Goal: Task Accomplishment & Management: Manage account settings

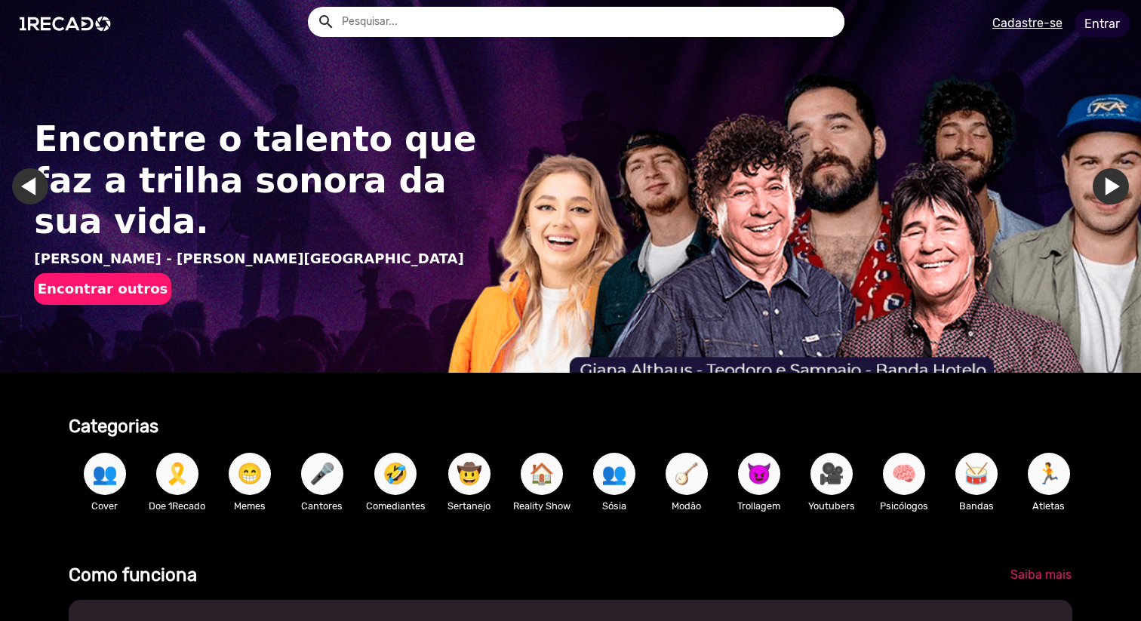
click at [1099, 20] on link "Entrar" at bounding box center [1102, 24] width 55 height 26
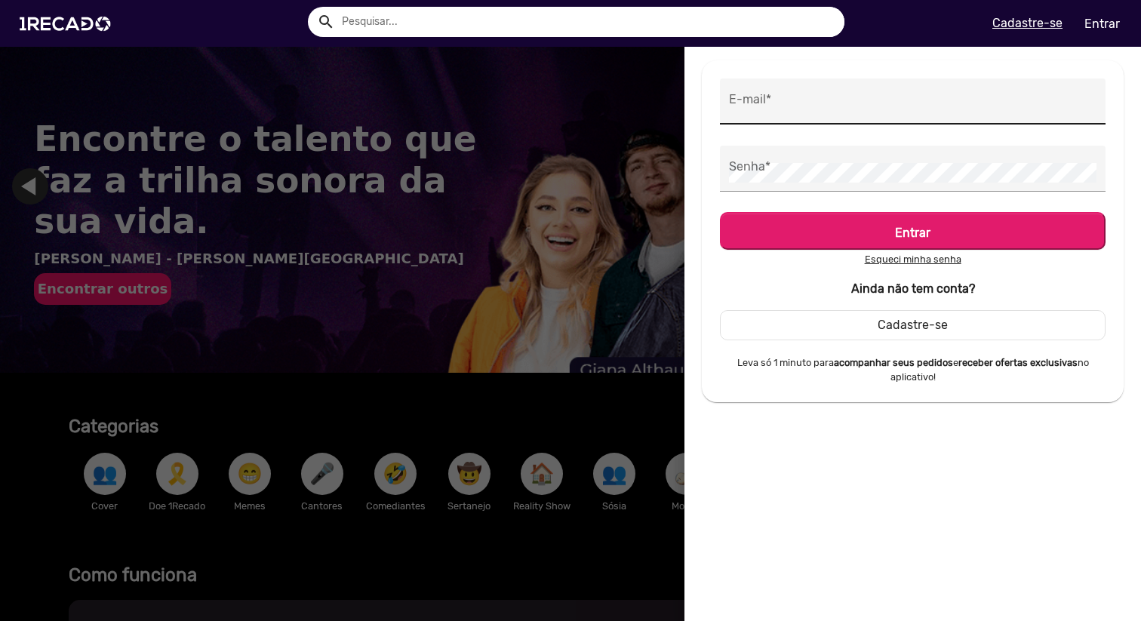
click at [884, 82] on div "E-mail *" at bounding box center [913, 102] width 368 height 46
click at [868, 92] on div "E-mail *" at bounding box center [913, 102] width 368 height 46
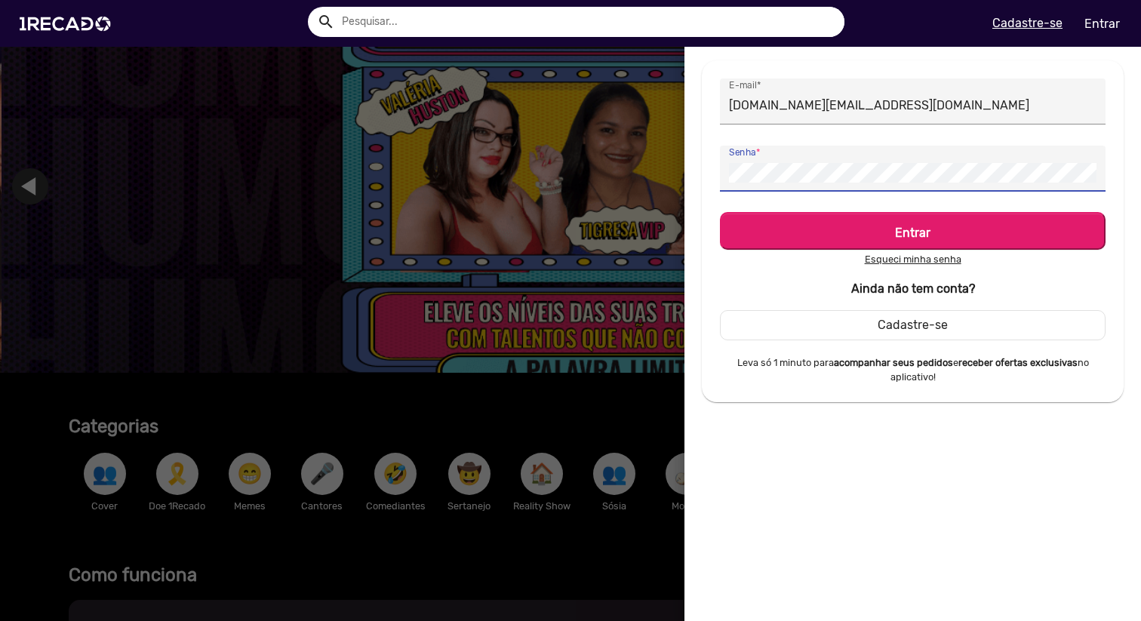
scroll to position [0, 3424]
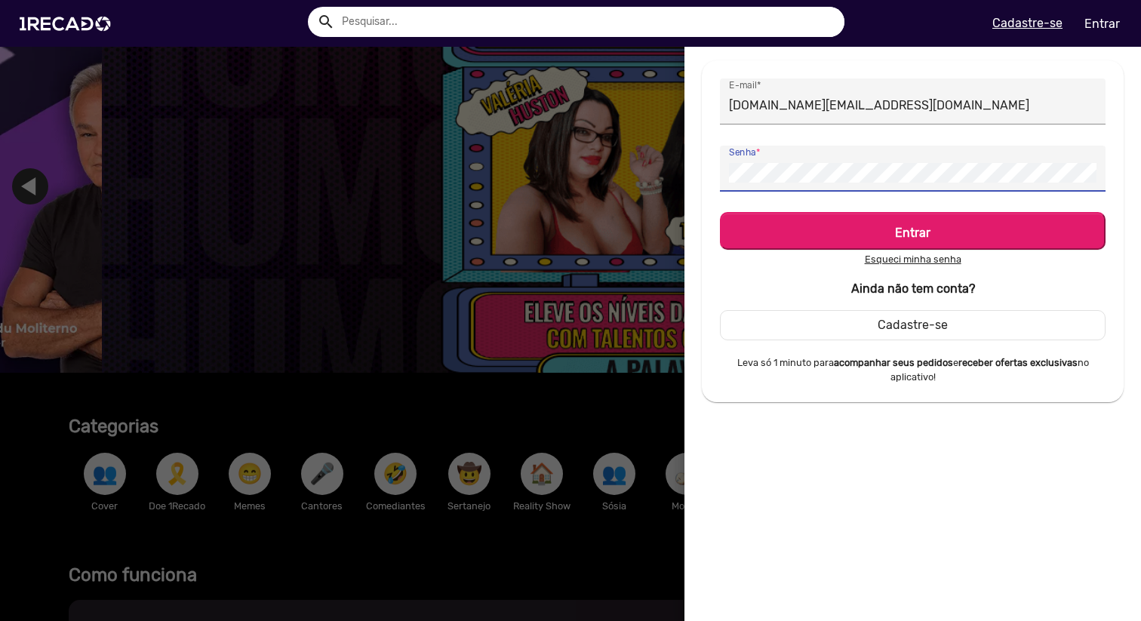
click at [720, 212] on button "Entrar" at bounding box center [913, 231] width 386 height 38
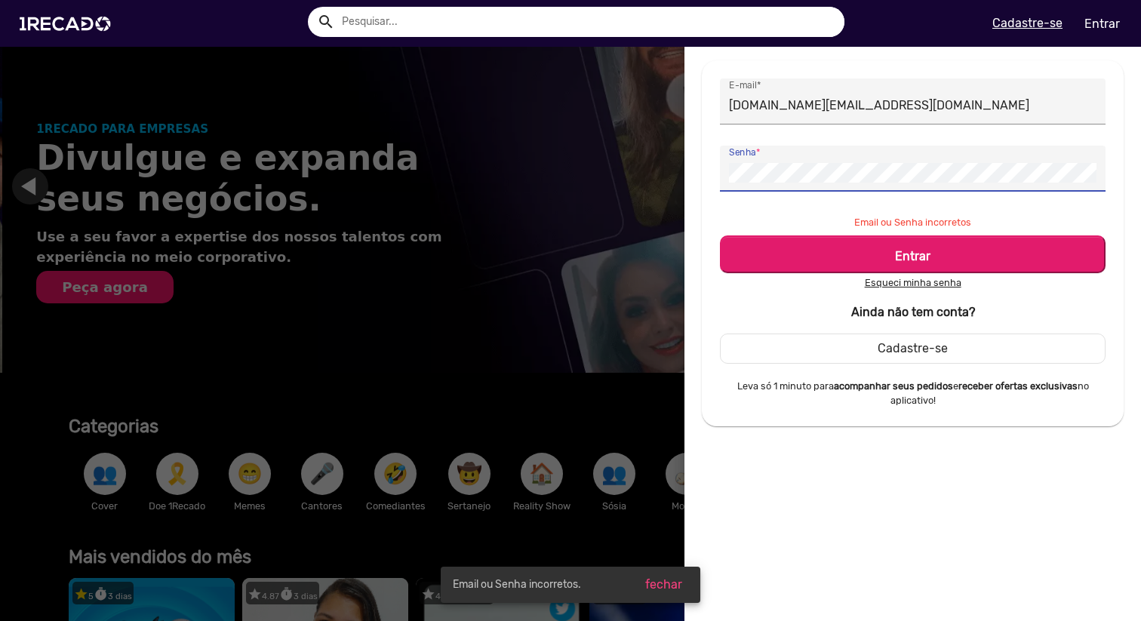
scroll to position [0, 1141]
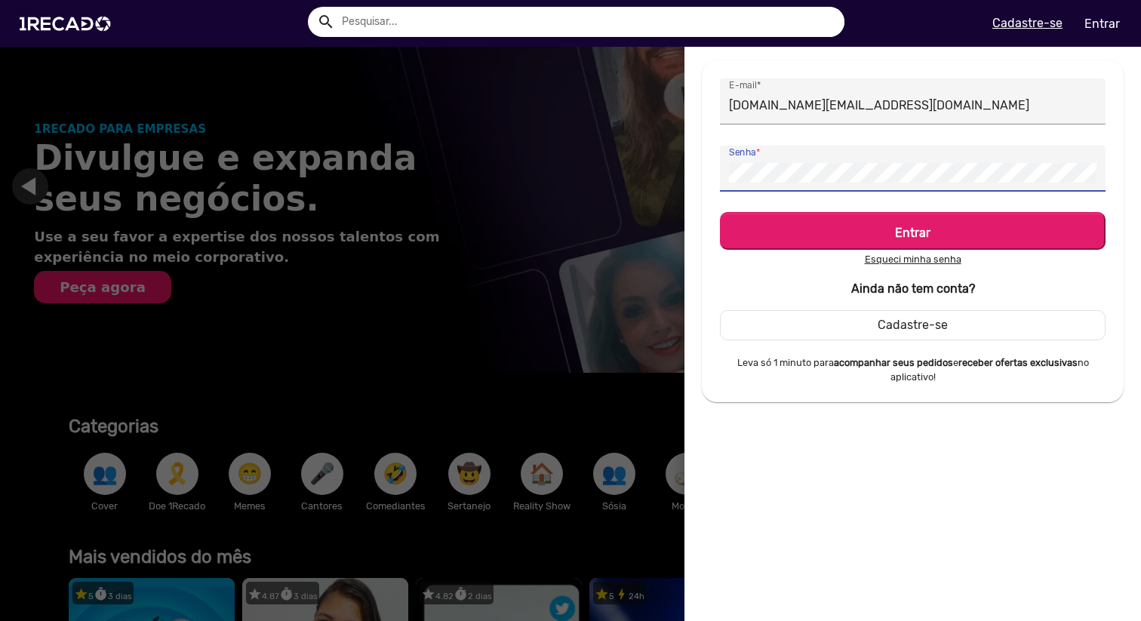
click at [720, 212] on button "Entrar" at bounding box center [913, 231] width 386 height 38
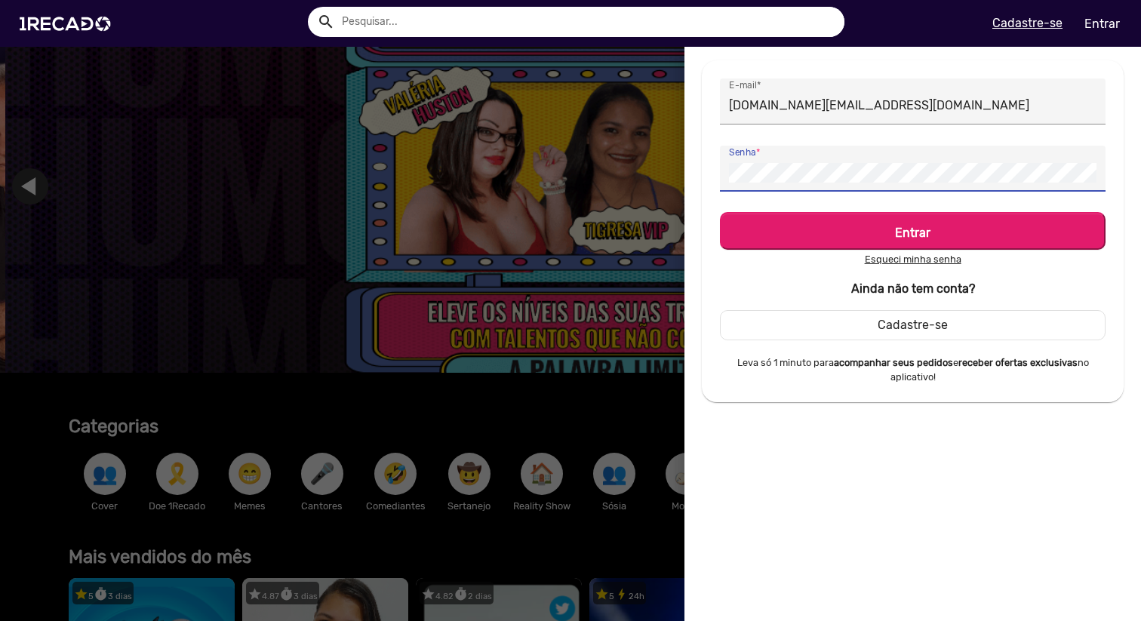
scroll to position [0, 3424]
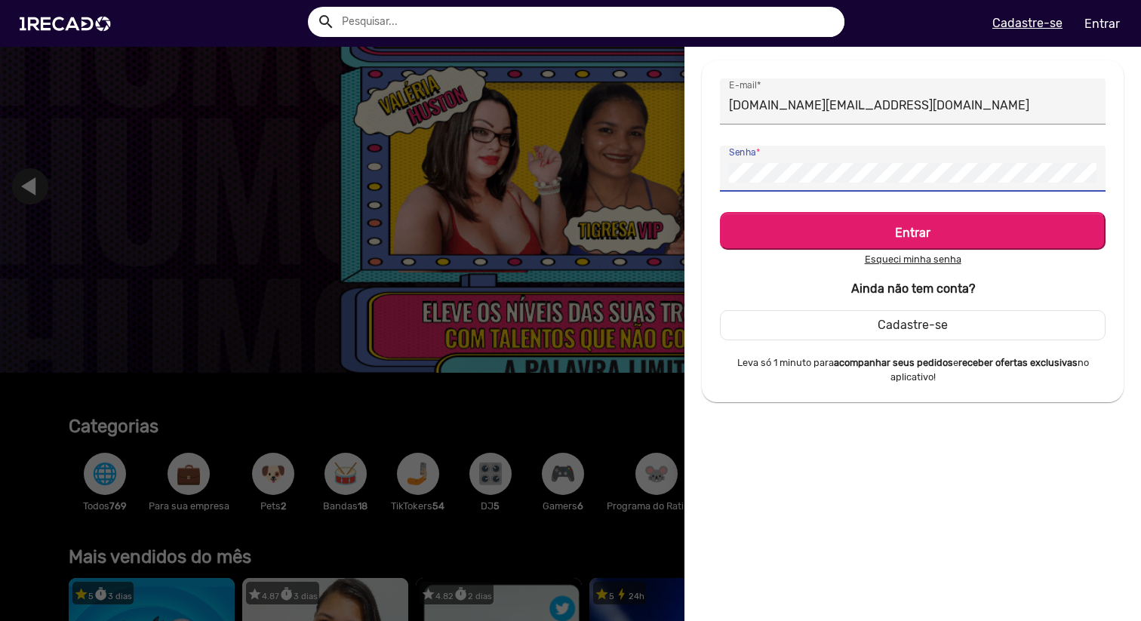
click at [720, 212] on button "Entrar" at bounding box center [913, 231] width 386 height 38
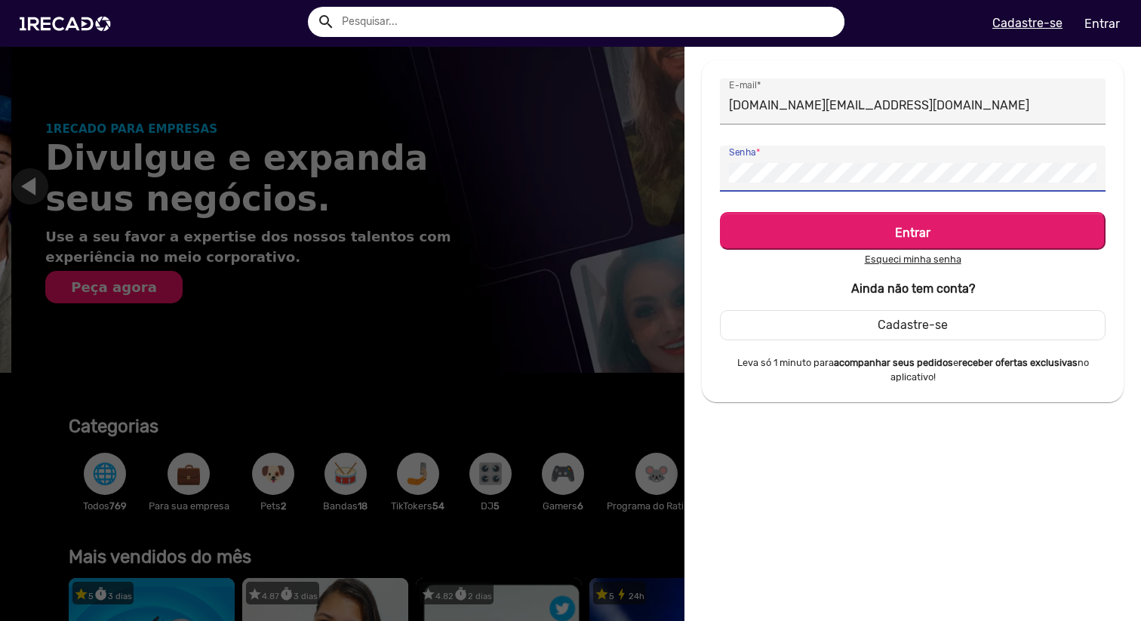
scroll to position [0, 1141]
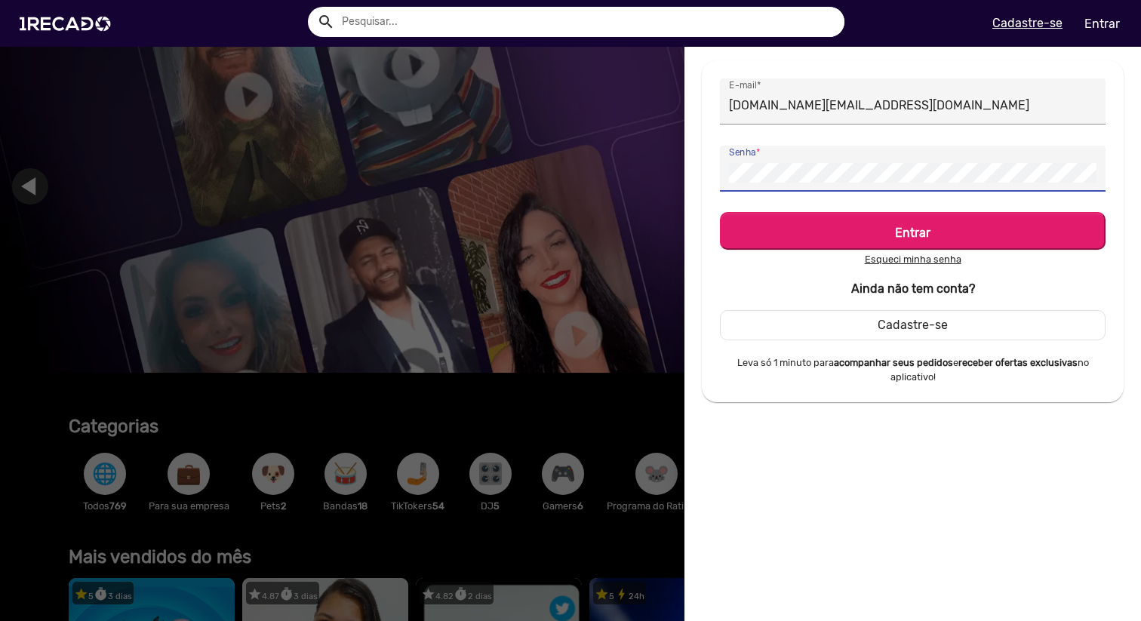
click at [720, 212] on button "Entrar" at bounding box center [913, 231] width 386 height 38
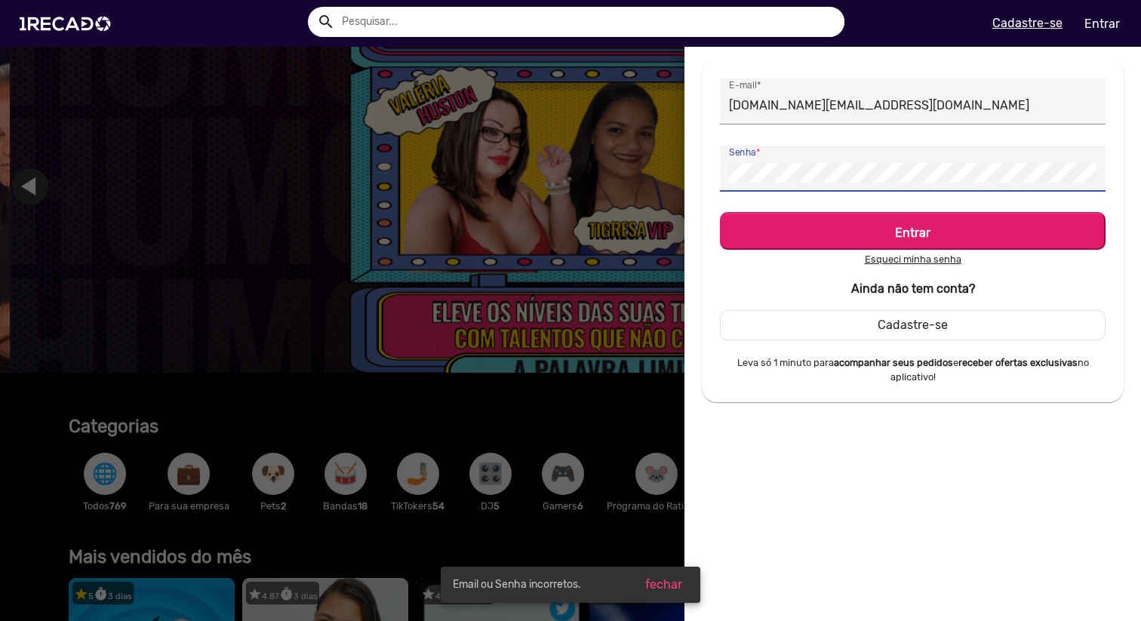
scroll to position [0, 3424]
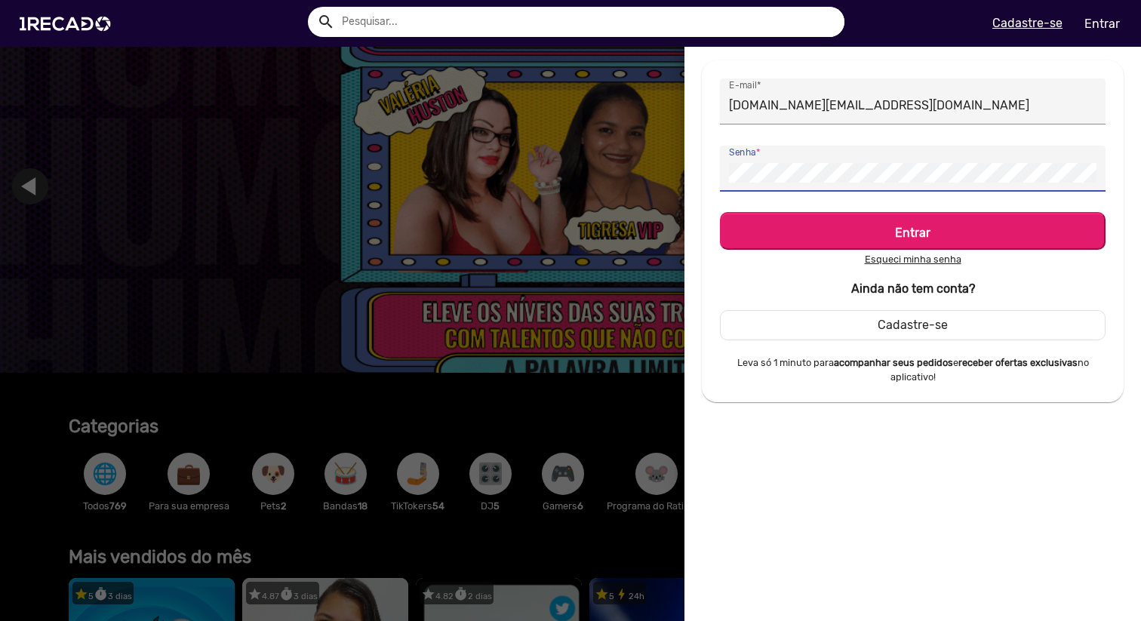
click at [720, 212] on button "Entrar" at bounding box center [913, 231] width 386 height 38
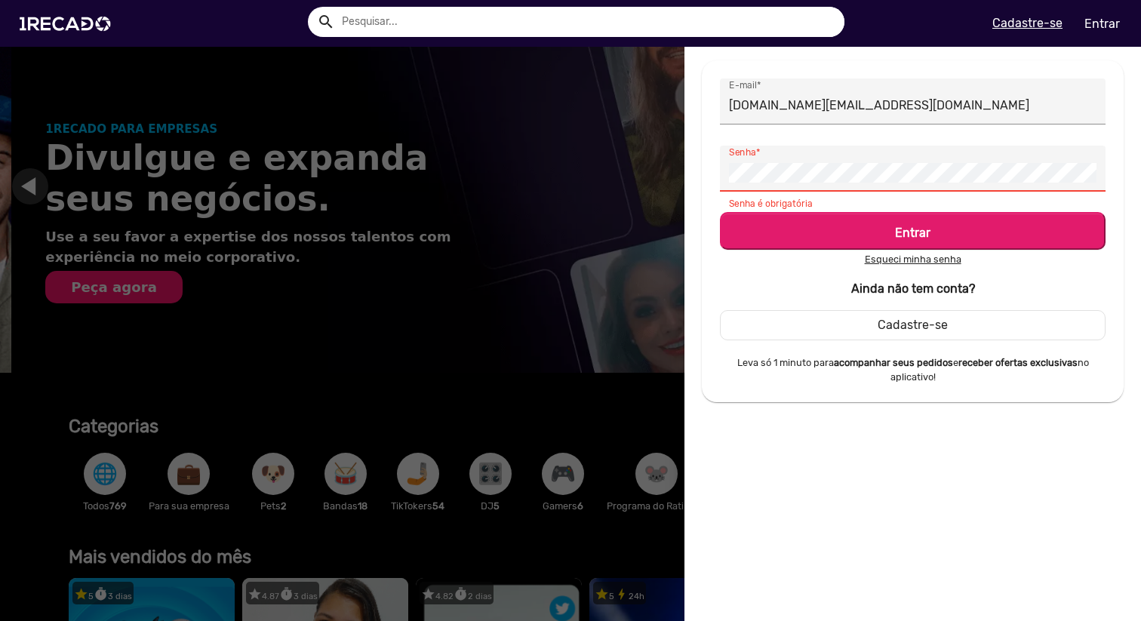
scroll to position [0, 1141]
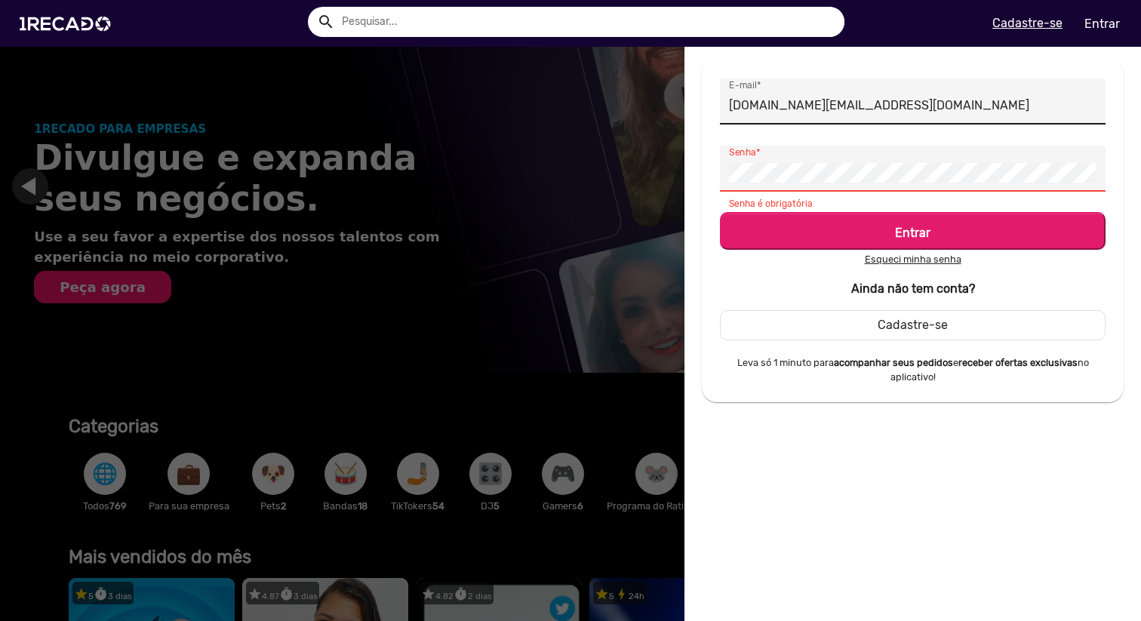
click at [874, 111] on input "[DOMAIN_NAME][EMAIL_ADDRESS][DOMAIN_NAME]" at bounding box center [913, 106] width 368 height 20
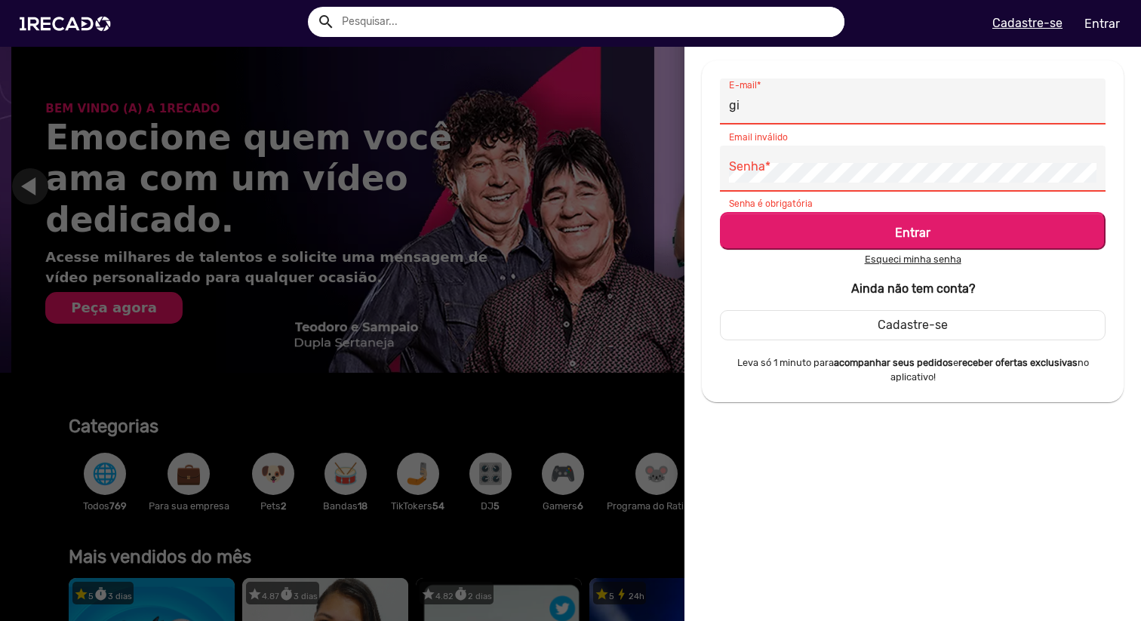
scroll to position [0, 2283]
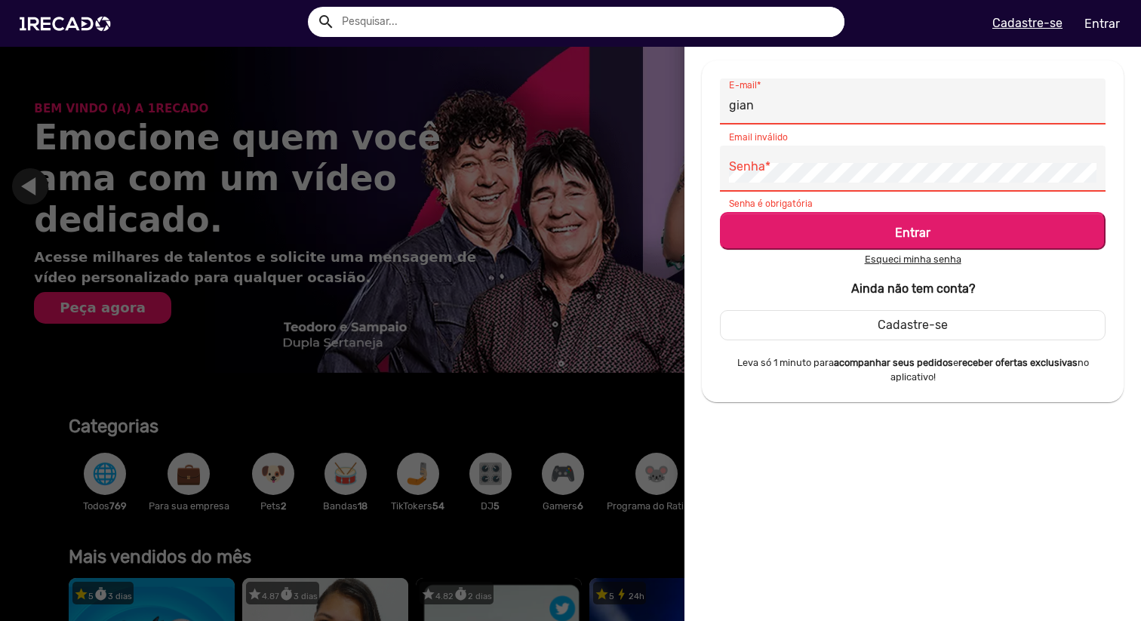
type input "[PERSON_NAME][EMAIL_ADDRESS][DOMAIN_NAME]"
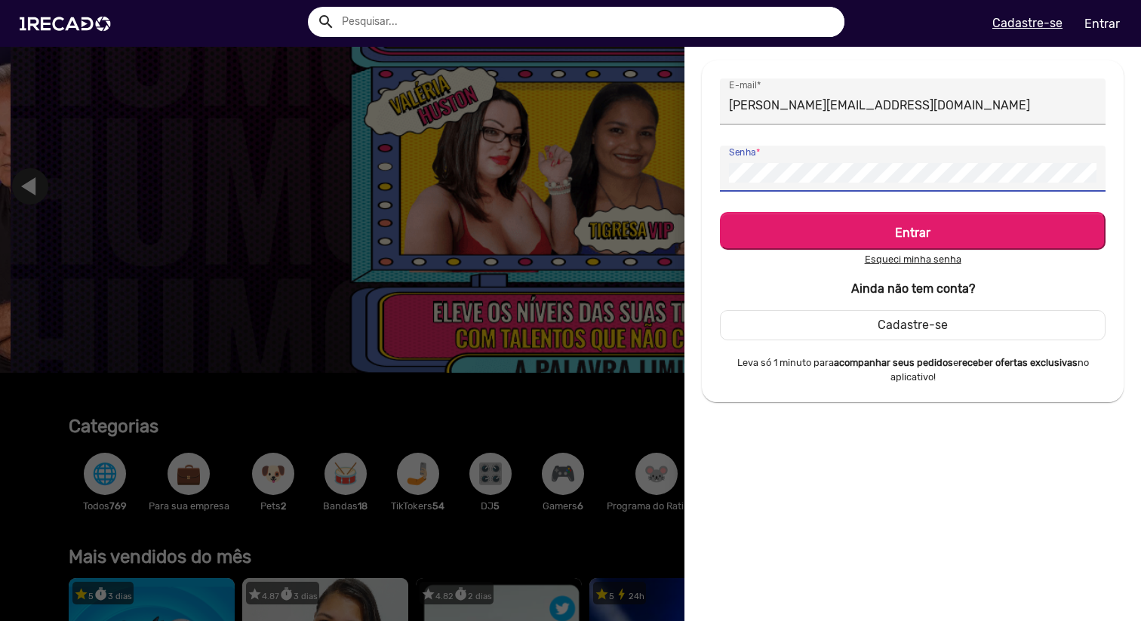
scroll to position [0, 3424]
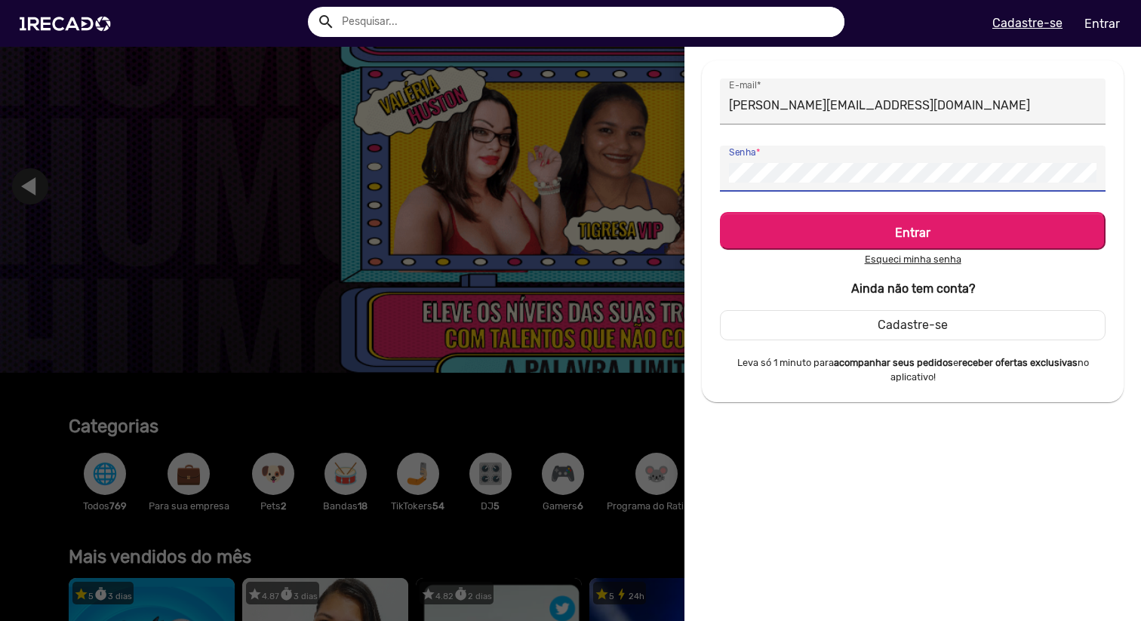
click at [720, 212] on button "Entrar" at bounding box center [913, 231] width 386 height 38
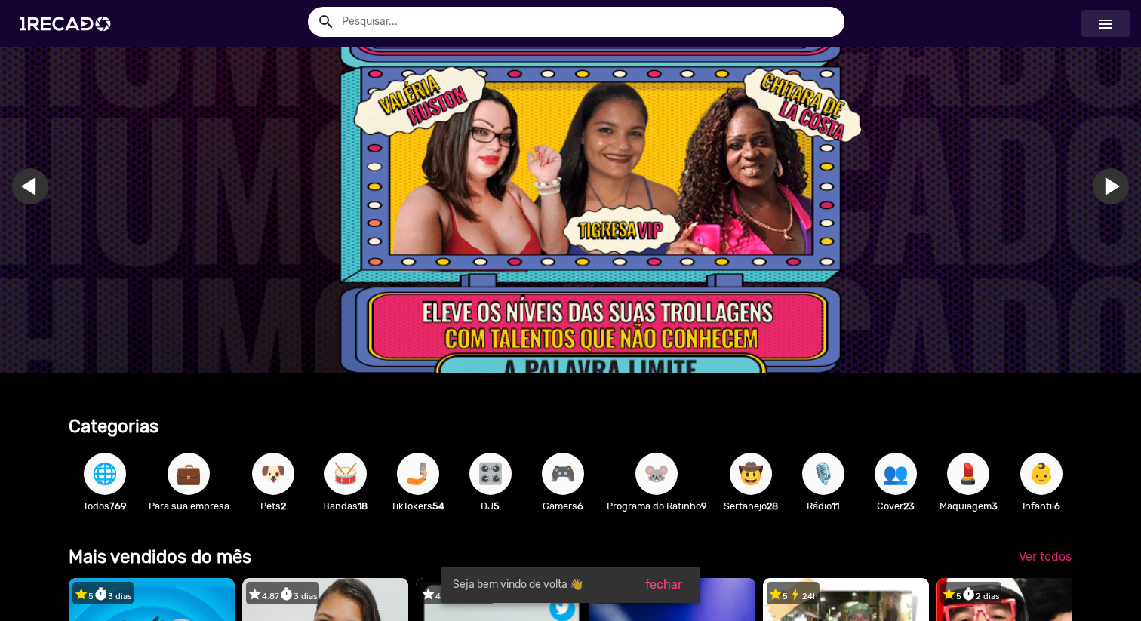
click at [1103, 18] on mat-icon "menu" at bounding box center [1106, 24] width 18 height 18
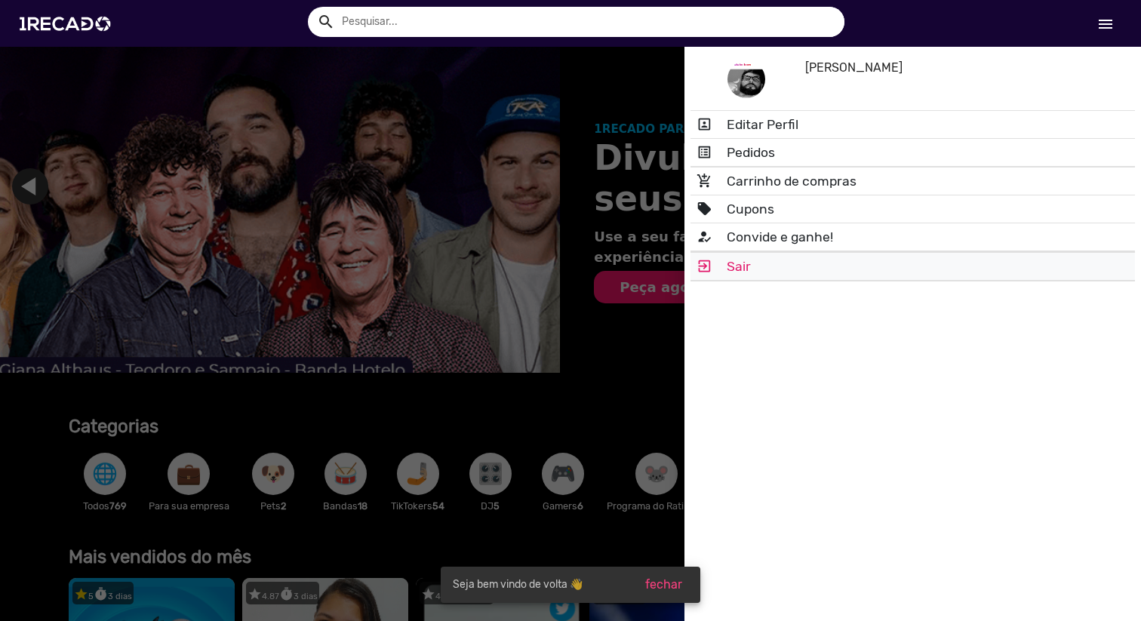
scroll to position [0, 34]
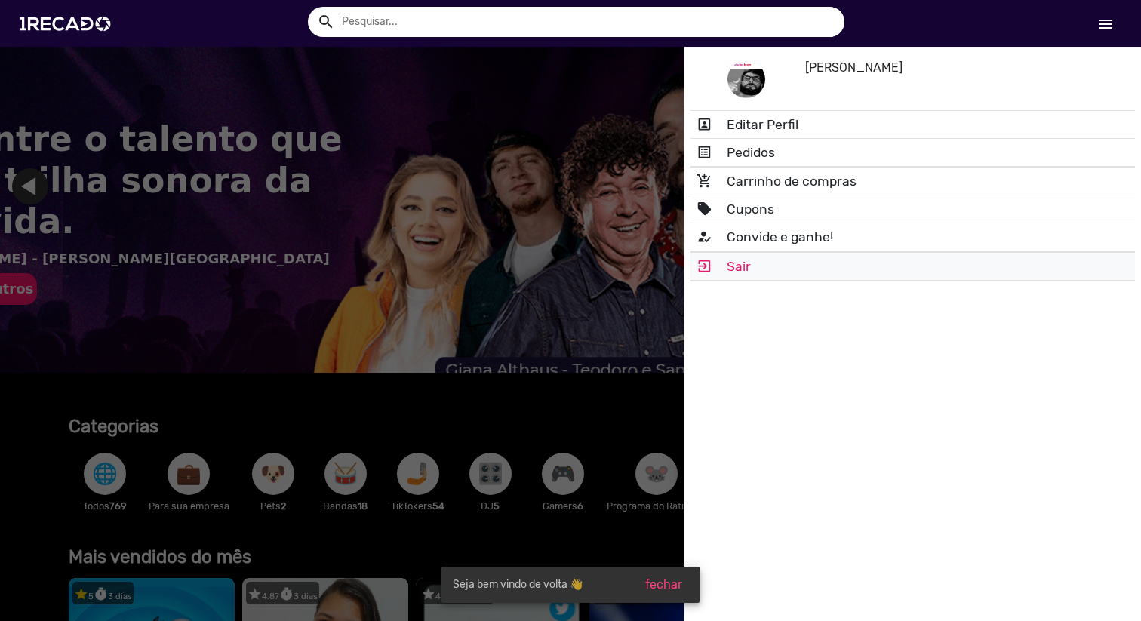
click at [740, 265] on link "exit_to_app Sair" at bounding box center [913, 266] width 445 height 27
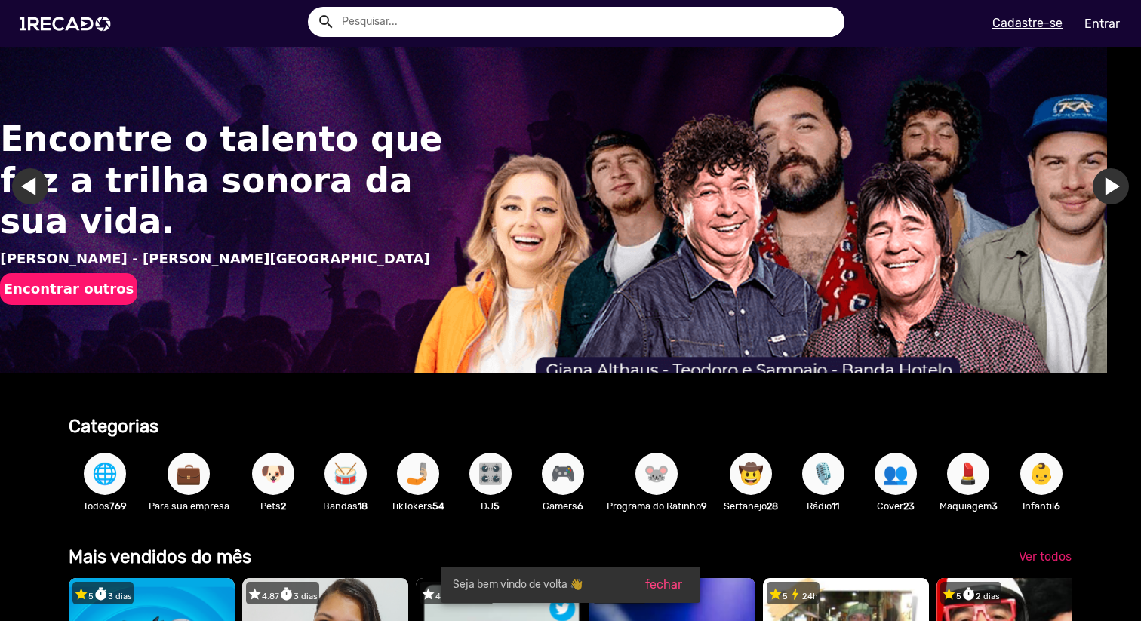
scroll to position [0, 0]
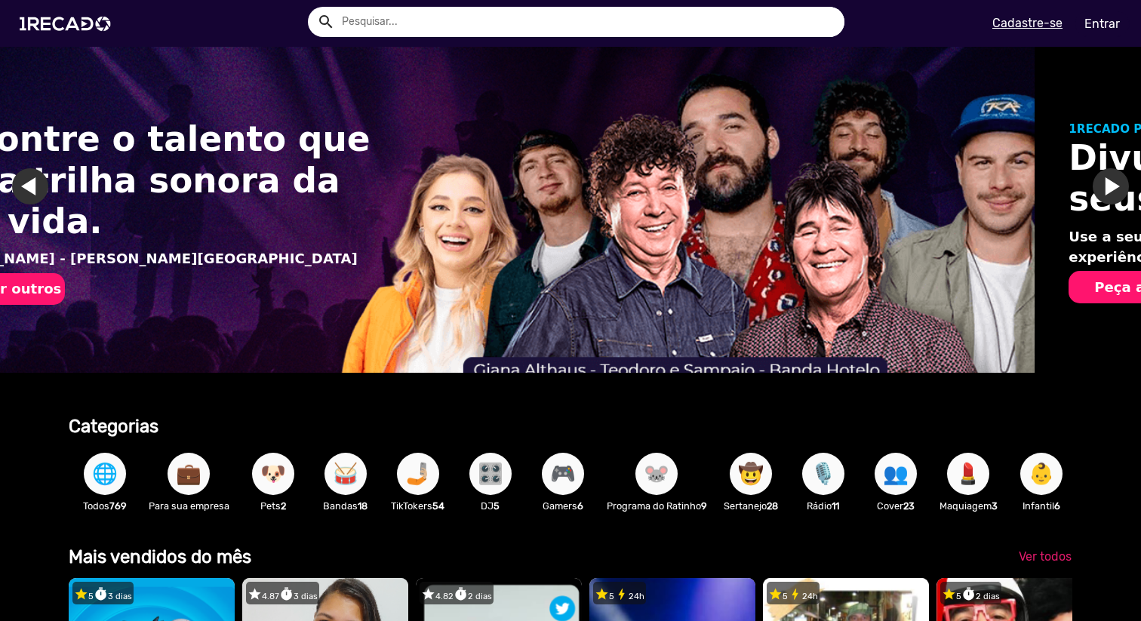
click at [1099, 30] on link "Entrar" at bounding box center [1102, 24] width 55 height 26
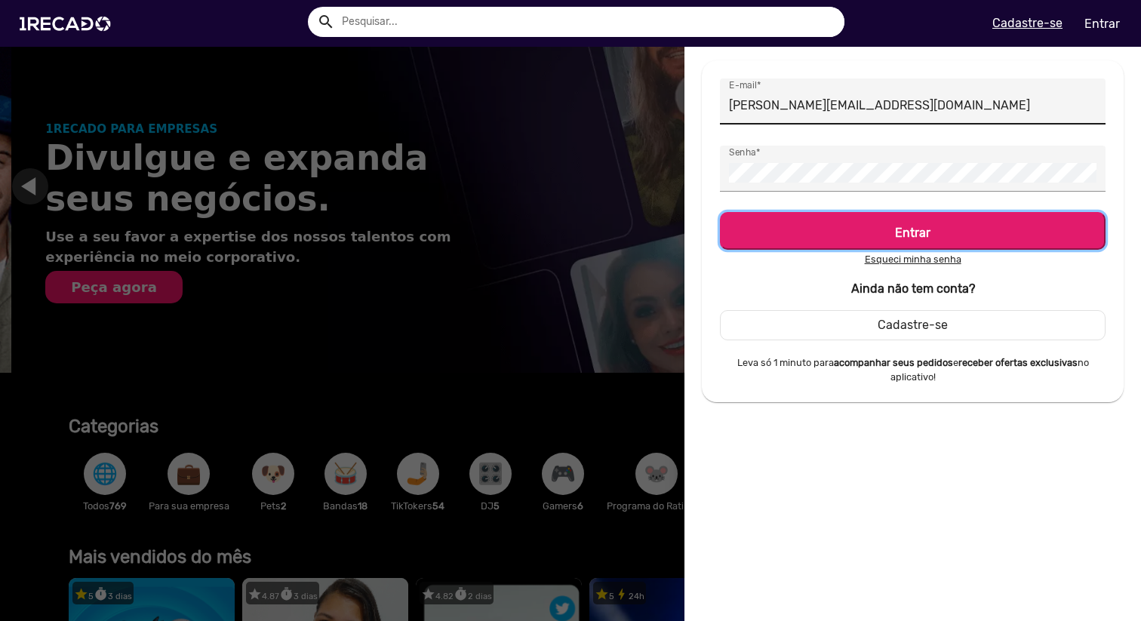
scroll to position [0, 1141]
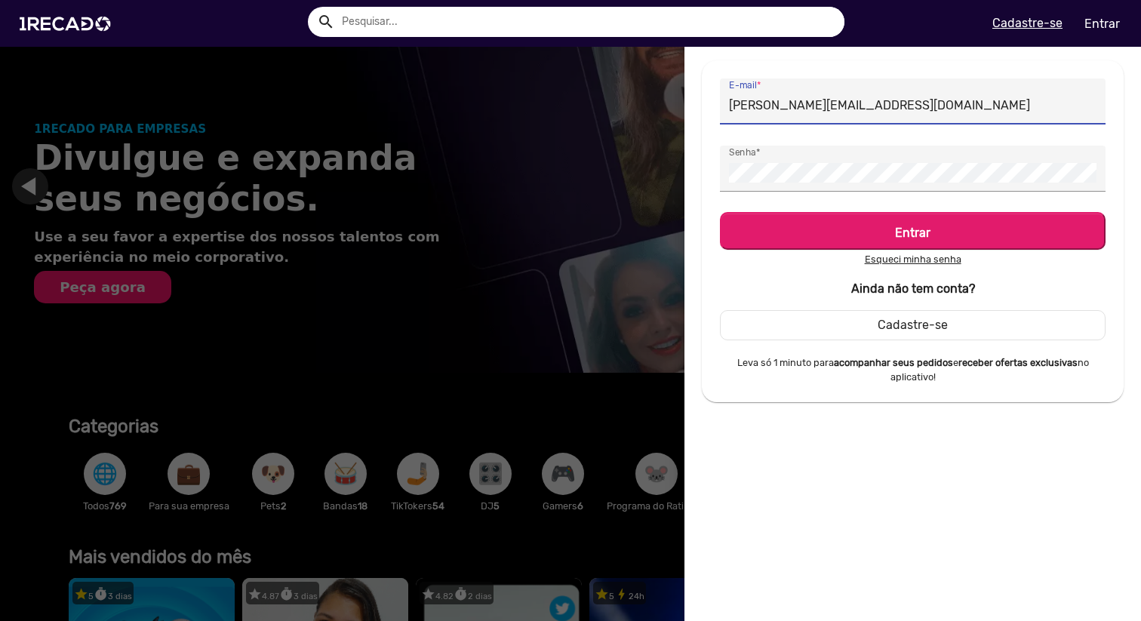
click at [864, 112] on input "[PERSON_NAME][EMAIL_ADDRESS][DOMAIN_NAME]" at bounding box center [913, 106] width 368 height 20
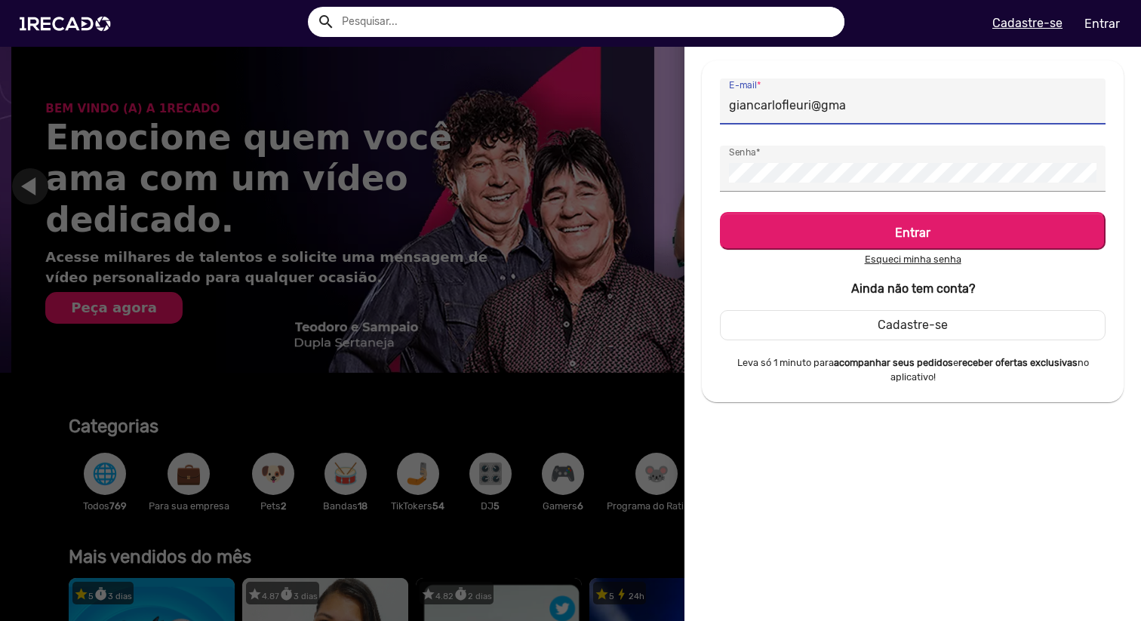
scroll to position [0, 2283]
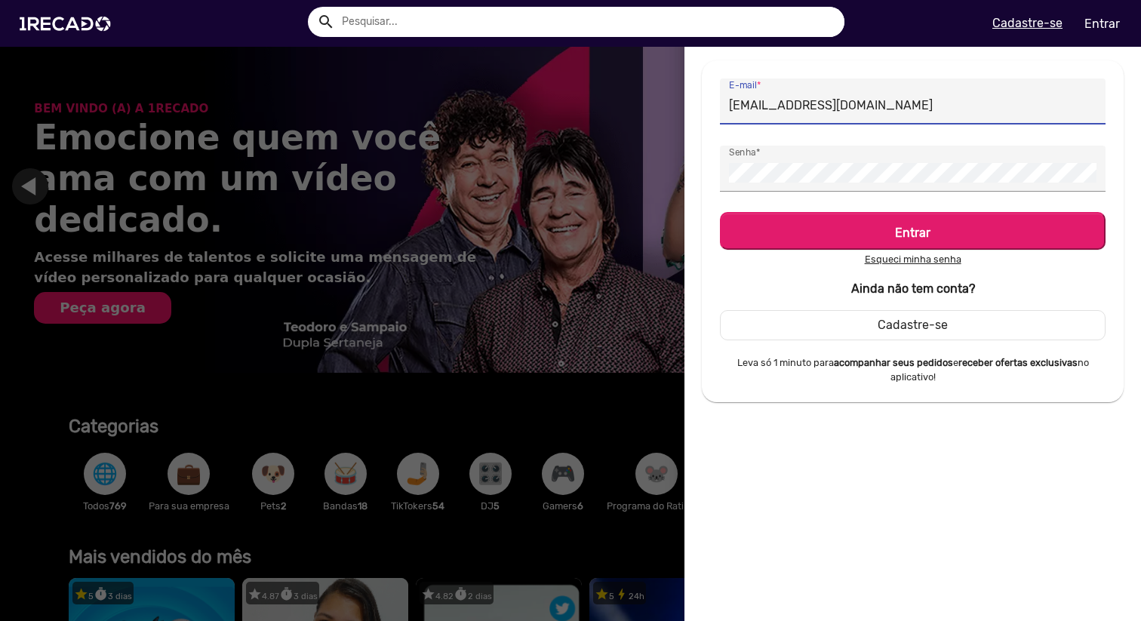
type input "[EMAIL_ADDRESS][DOMAIN_NAME]"
click at [720, 212] on button "Entrar" at bounding box center [913, 231] width 386 height 38
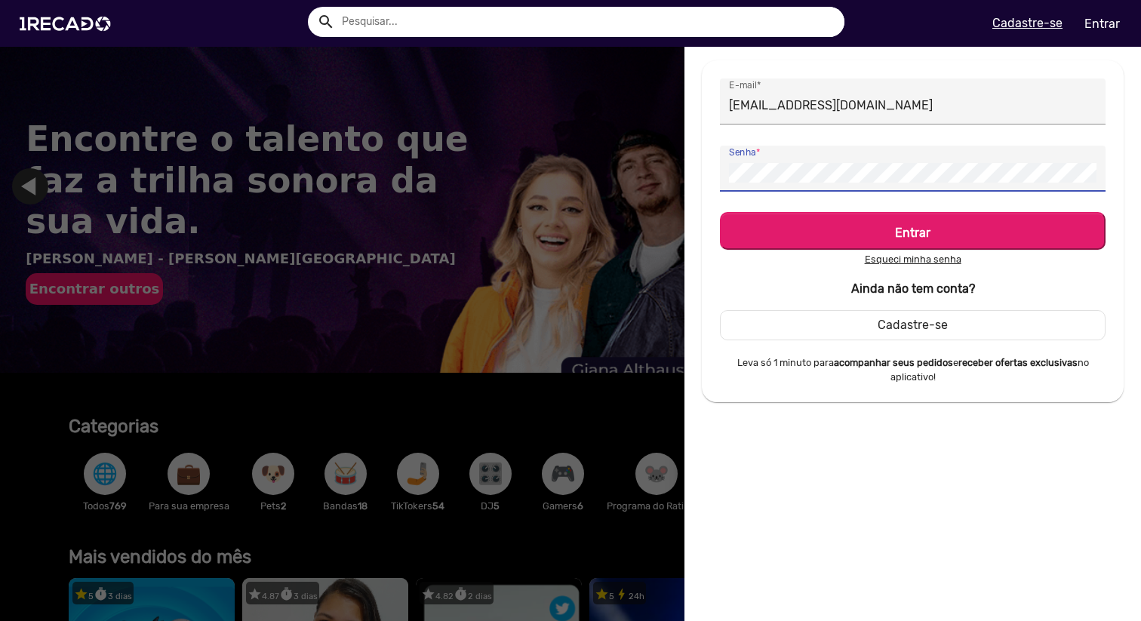
scroll to position [0, 0]
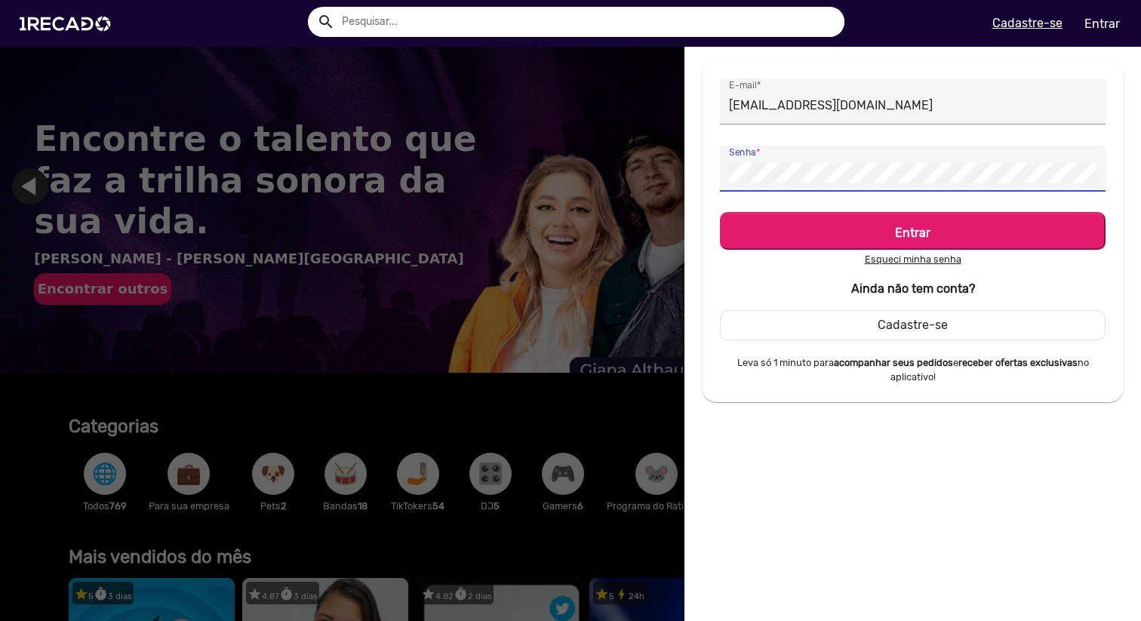
click at [720, 212] on button "Entrar" at bounding box center [913, 231] width 386 height 38
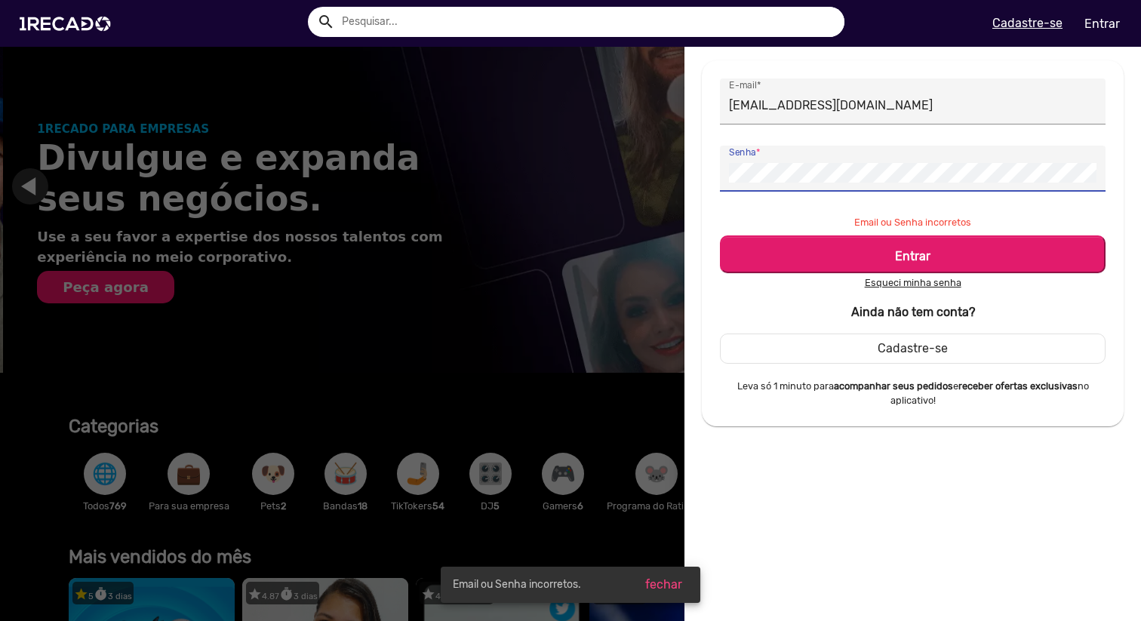
scroll to position [0, 1141]
click at [720, 236] on button "Entrar" at bounding box center [913, 255] width 386 height 38
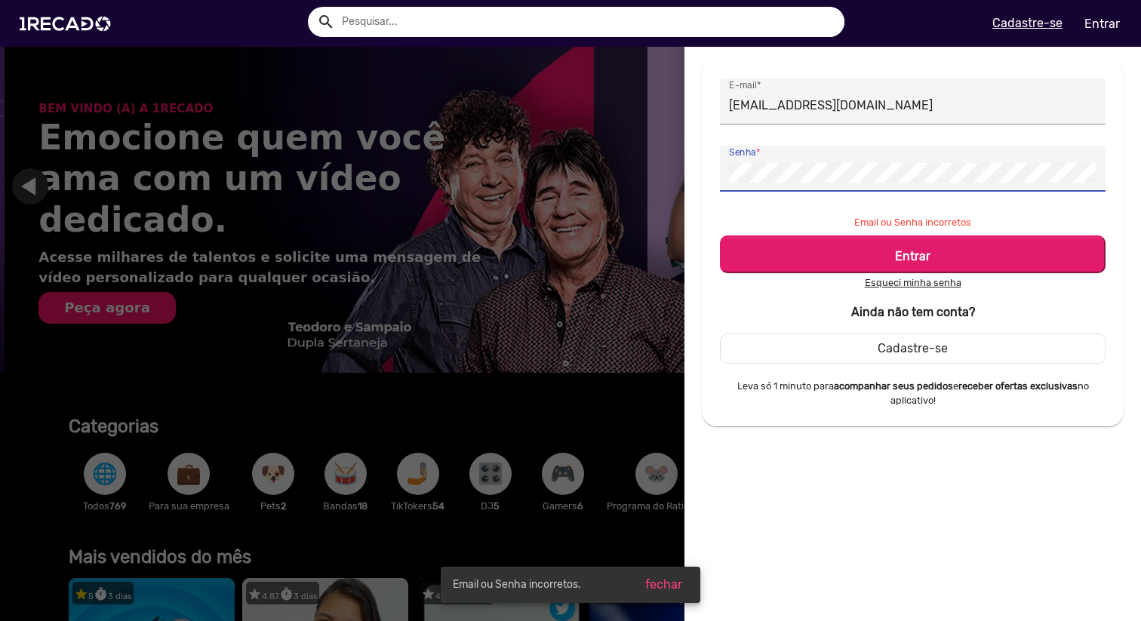
scroll to position [0, 2283]
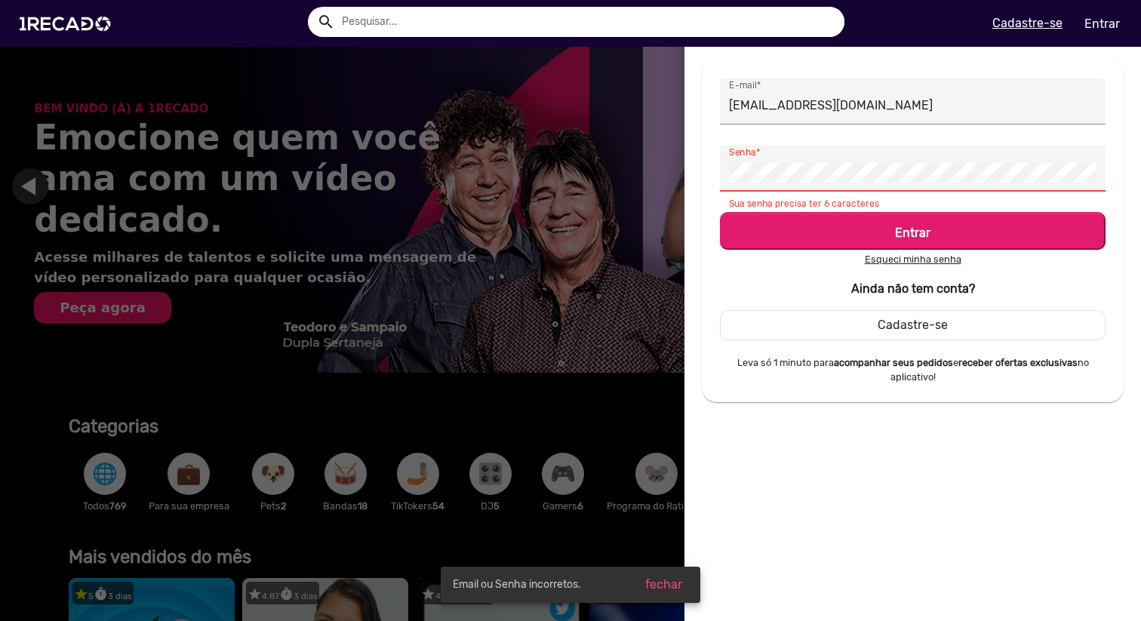
click at [720, 212] on button "Entrar" at bounding box center [913, 231] width 386 height 38
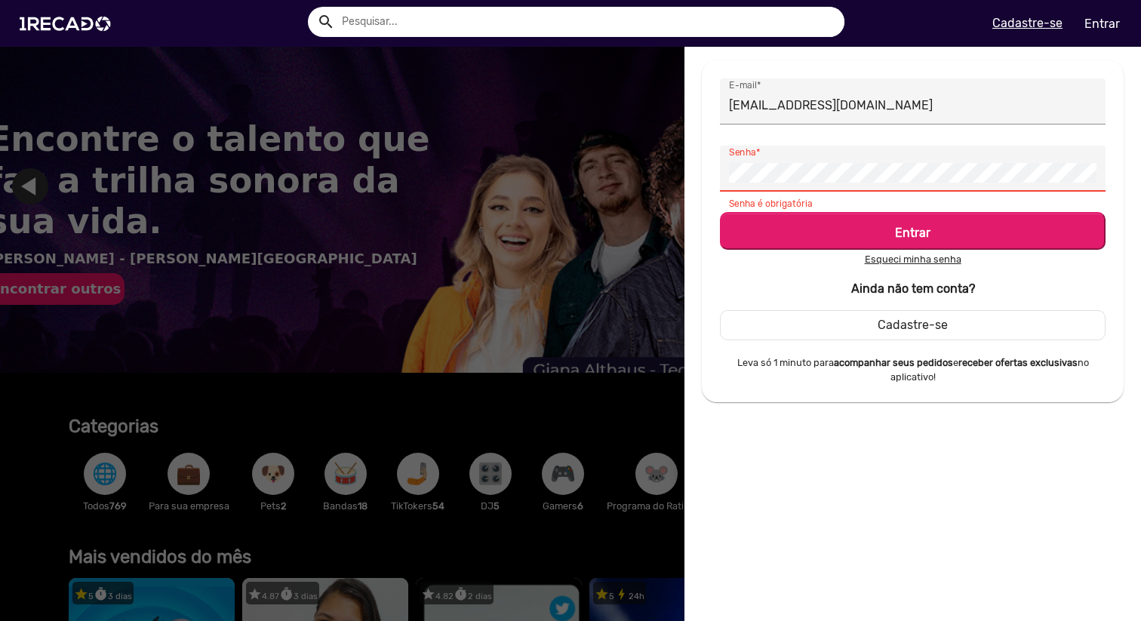
scroll to position [0, 0]
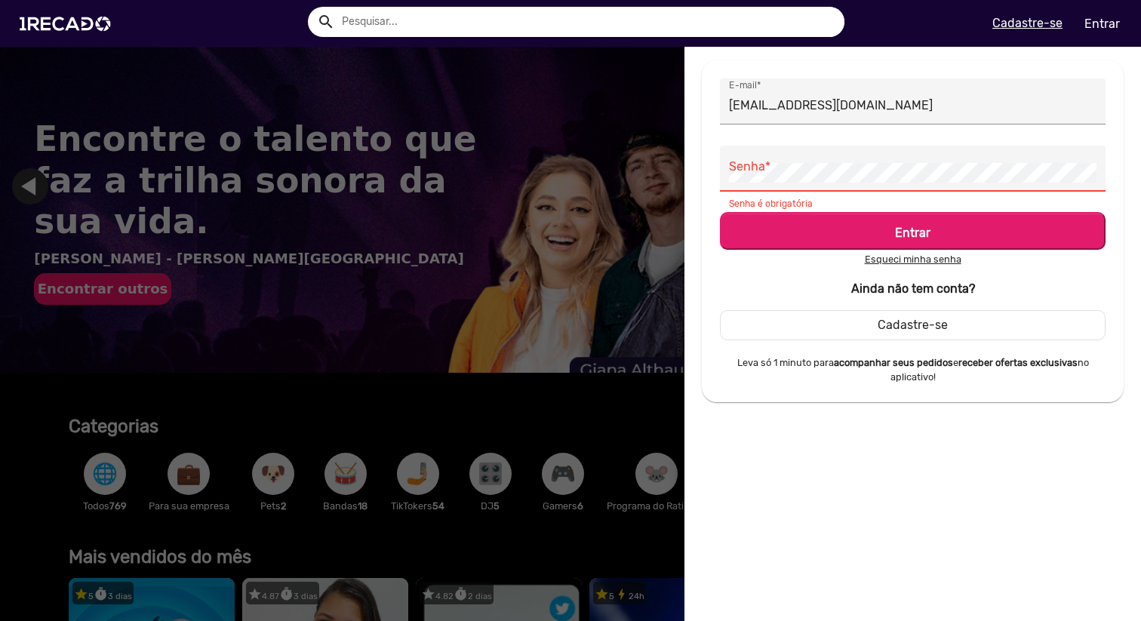
click at [871, 257] on u "Esqueci minha senha" at bounding box center [913, 259] width 97 height 11
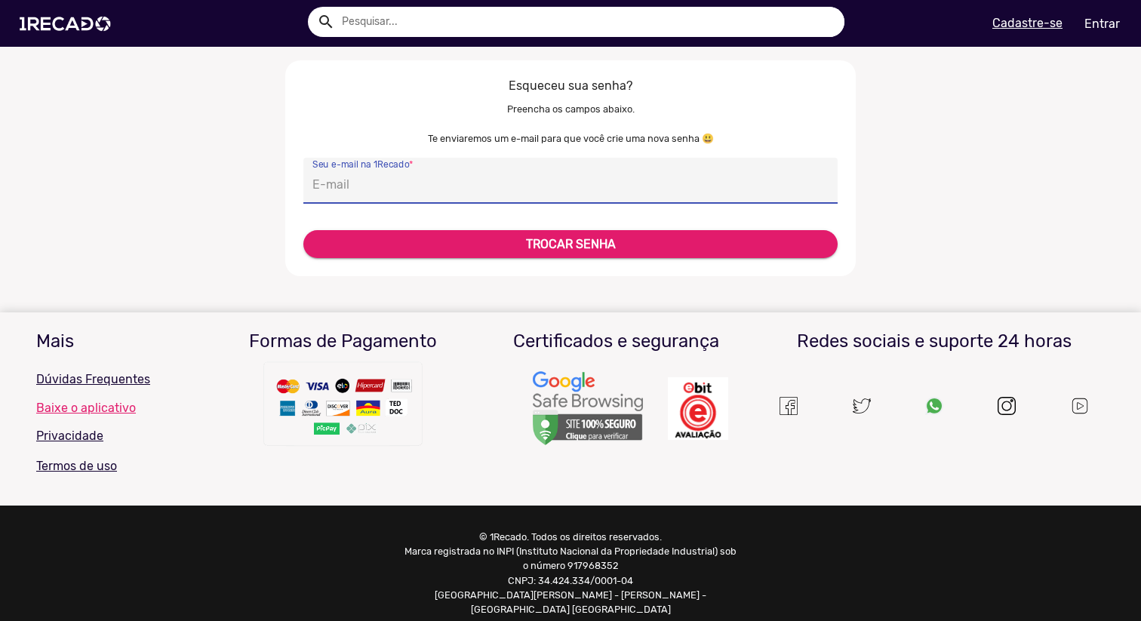
click at [654, 189] on input "Seu e-mail na 1Recado *" at bounding box center [571, 185] width 516 height 20
type input "[EMAIL_ADDRESS][DOMAIN_NAME]"
click at [590, 257] on button "TROCAR SENHA" at bounding box center [570, 244] width 534 height 28
